Goal: Task Accomplishment & Management: Use online tool/utility

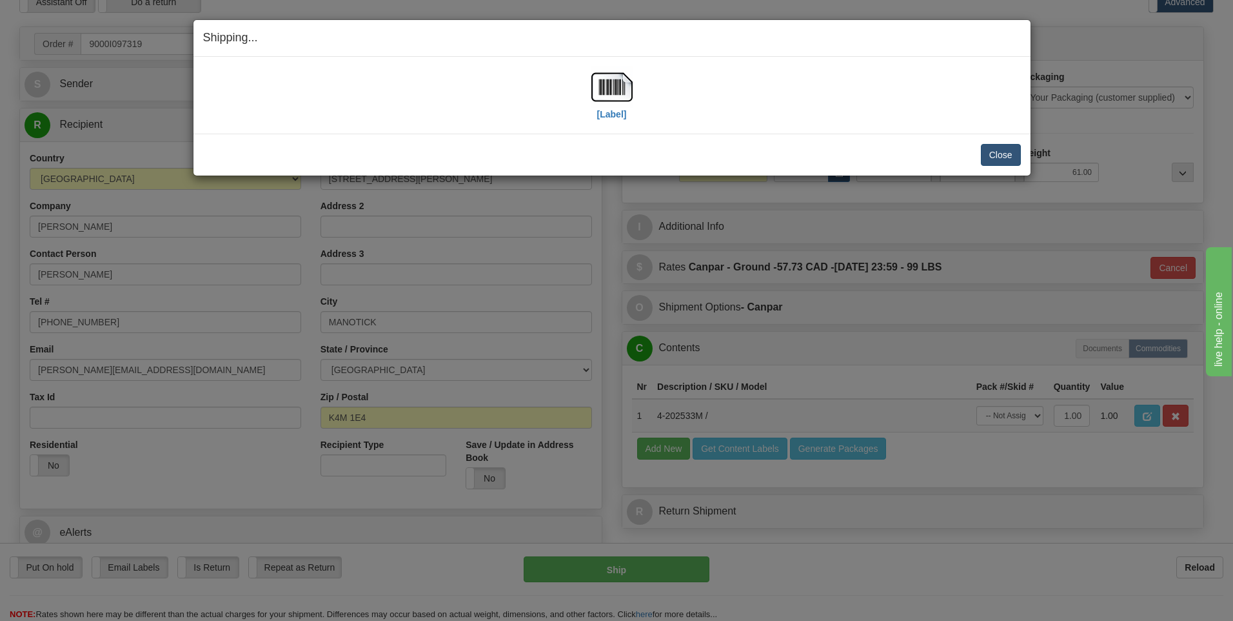
scroll to position [65, 0]
click at [1006, 159] on button "Close" at bounding box center [1001, 155] width 40 height 22
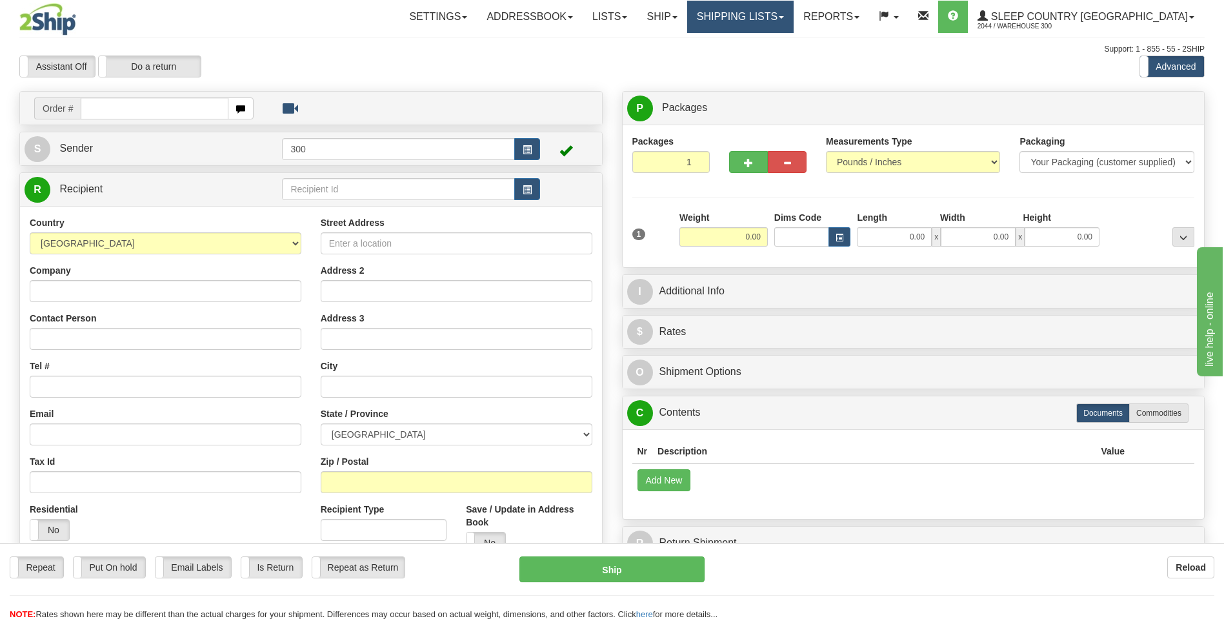
click at [793, 19] on link "Shipping lists" at bounding box center [740, 17] width 106 height 32
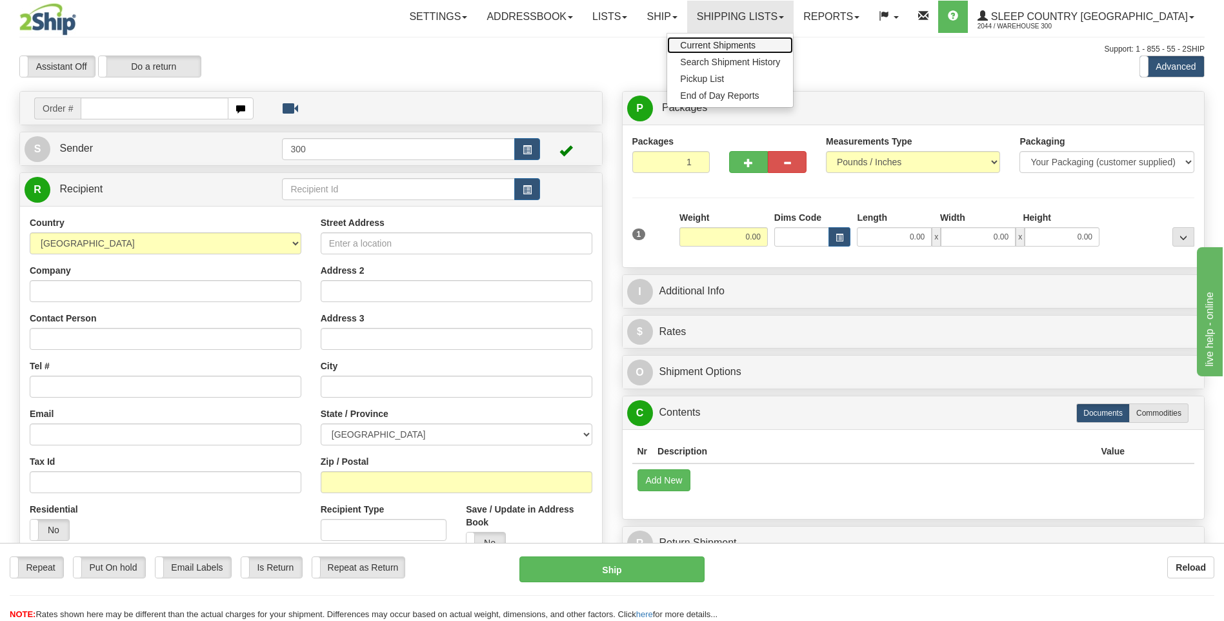
click at [755, 44] on span "Current Shipments" at bounding box center [717, 45] width 75 height 10
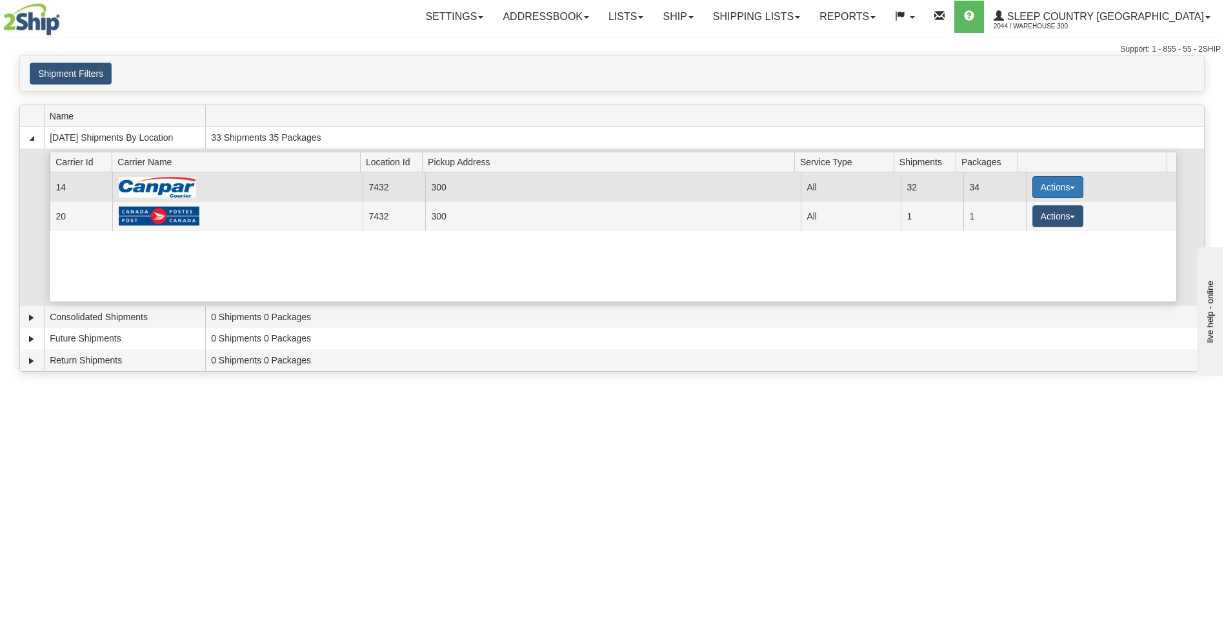
click at [1069, 189] on span "button" at bounding box center [1071, 187] width 5 height 3
click at [1020, 231] on span "Close" at bounding box center [1007, 227] width 30 height 9
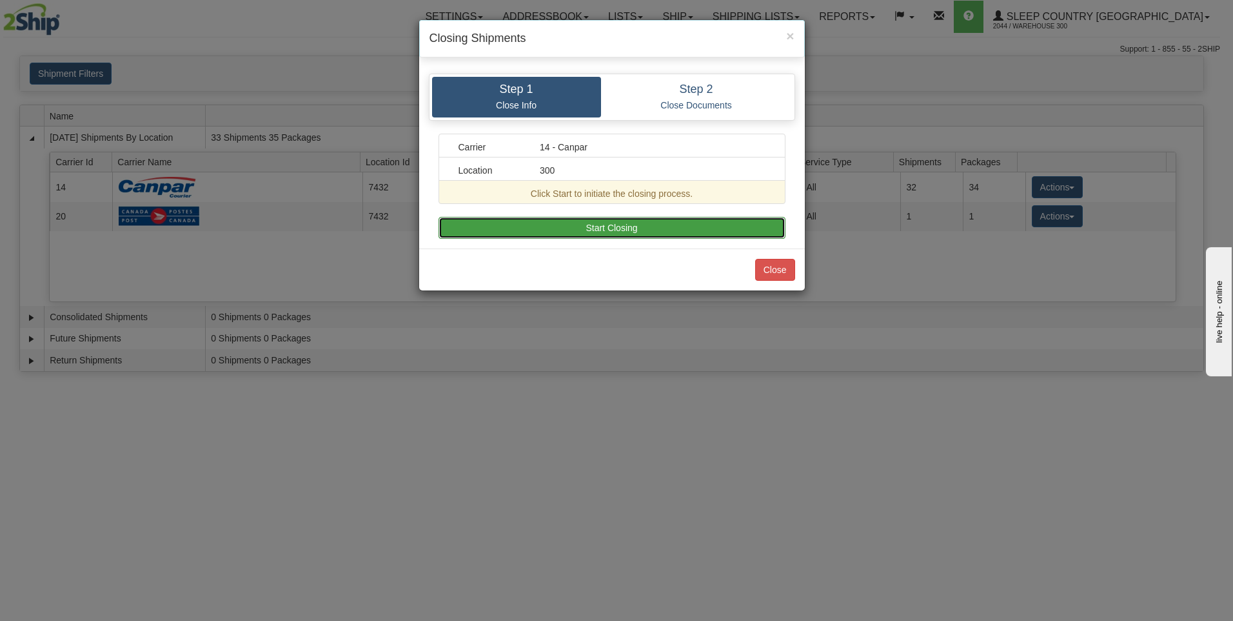
click at [589, 225] on button "Start Closing" at bounding box center [612, 228] width 347 height 22
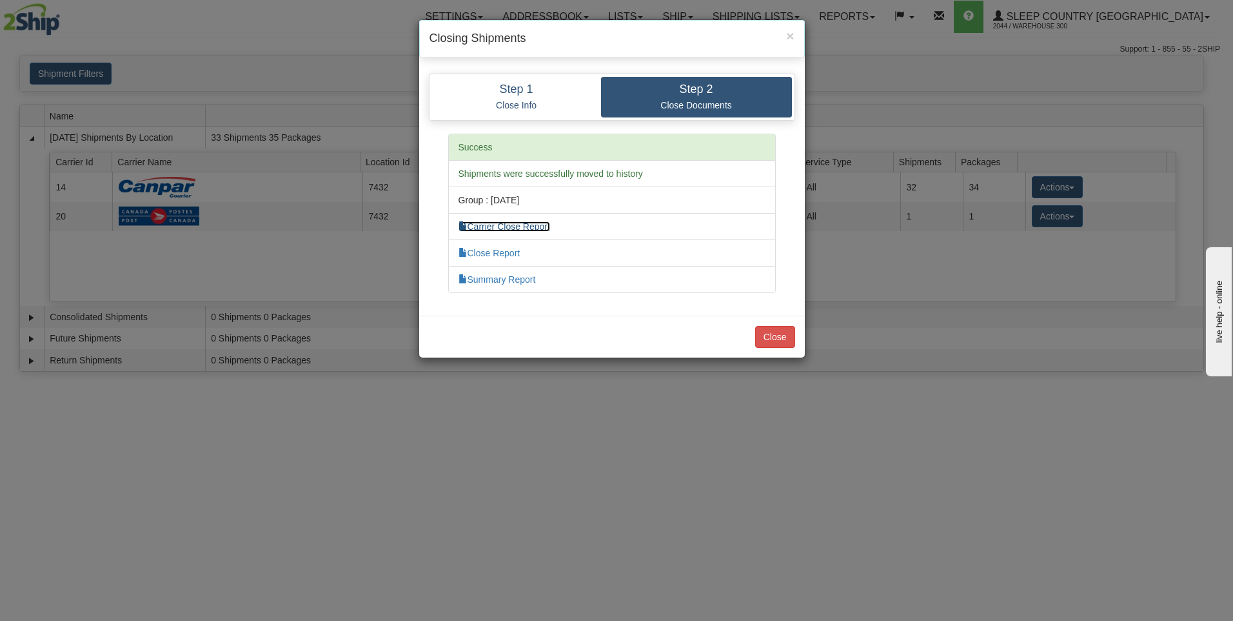
click at [545, 224] on link "Carrier Close Report" at bounding box center [505, 226] width 92 height 10
click at [510, 253] on link "Close Report" at bounding box center [490, 253] width 62 height 10
click at [523, 275] on link "Summary Report" at bounding box center [497, 279] width 77 height 10
click at [785, 338] on button "Close" at bounding box center [775, 337] width 40 height 22
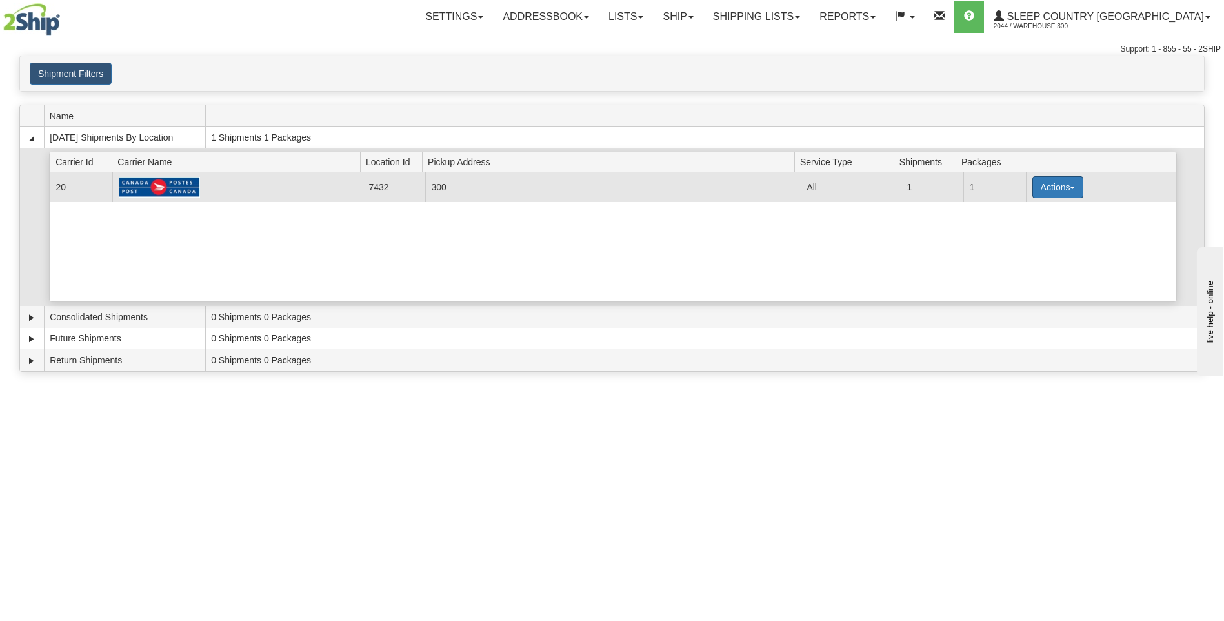
click at [1069, 188] on span "button" at bounding box center [1071, 187] width 5 height 3
click at [1028, 233] on link "Close" at bounding box center [1030, 228] width 103 height 17
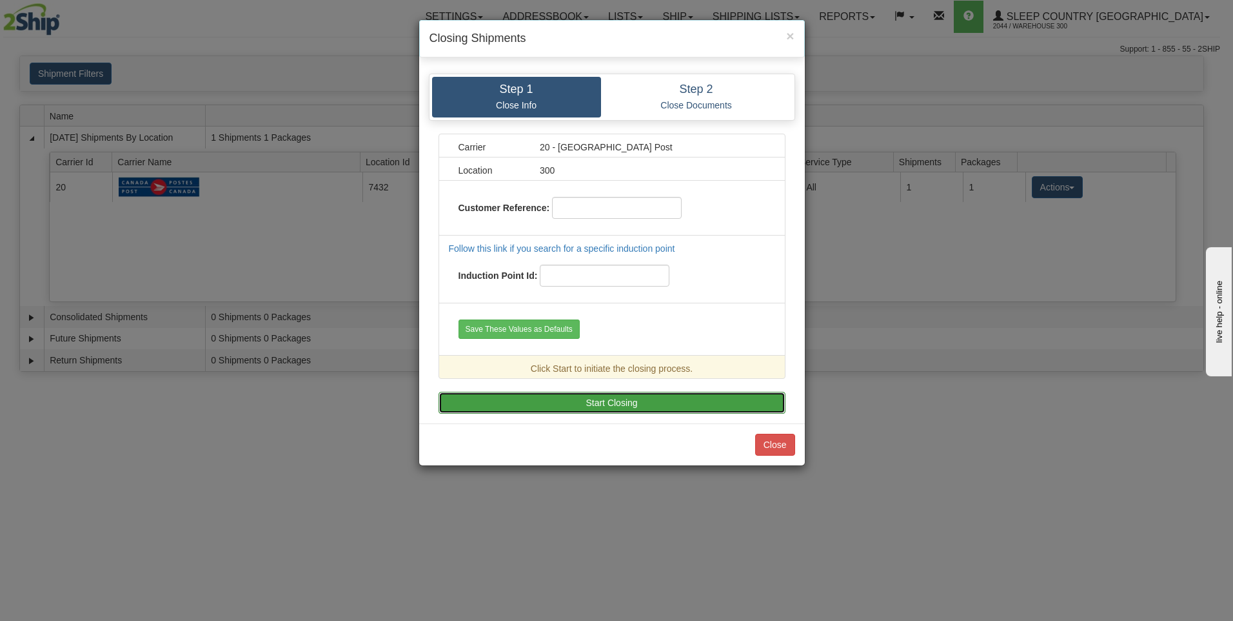
click at [610, 399] on button "Start Closing" at bounding box center [612, 403] width 347 height 22
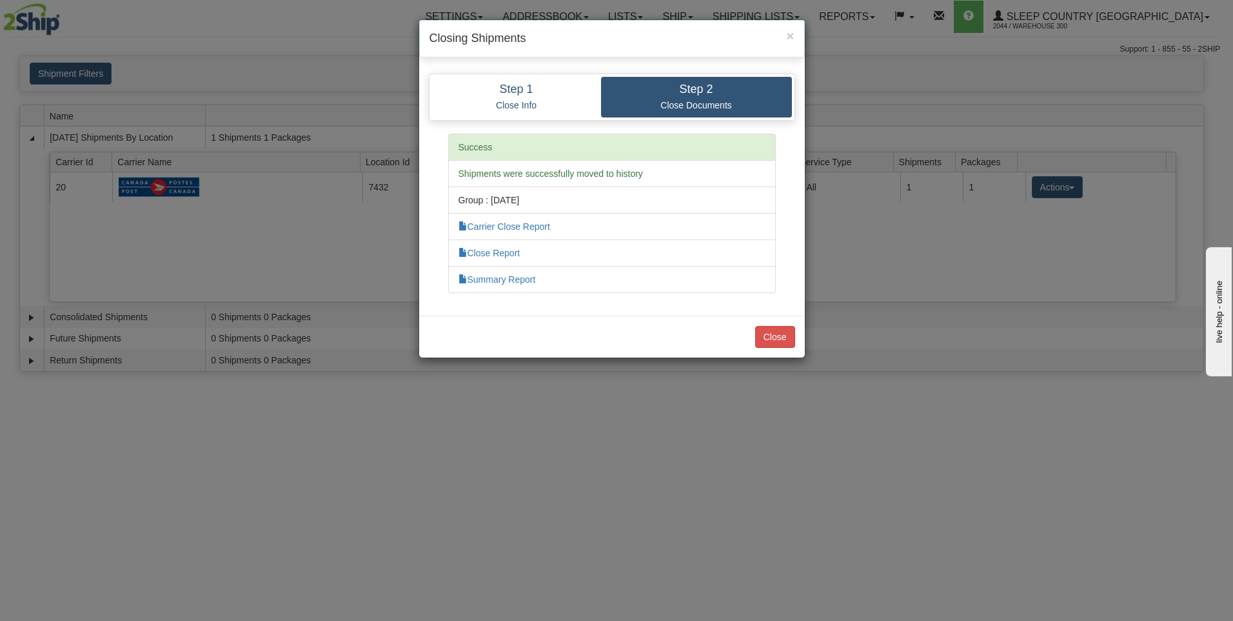
click at [546, 221] on li "Carrier Close Report" at bounding box center [612, 226] width 328 height 27
click at [535, 224] on link "Carrier Close Report" at bounding box center [505, 226] width 92 height 10
click at [515, 257] on link "Close Report" at bounding box center [490, 253] width 62 height 10
click at [517, 278] on link "Summary Report" at bounding box center [497, 279] width 77 height 10
click at [770, 335] on button "Close" at bounding box center [775, 337] width 40 height 22
